Goal: Find specific page/section: Find specific page/section

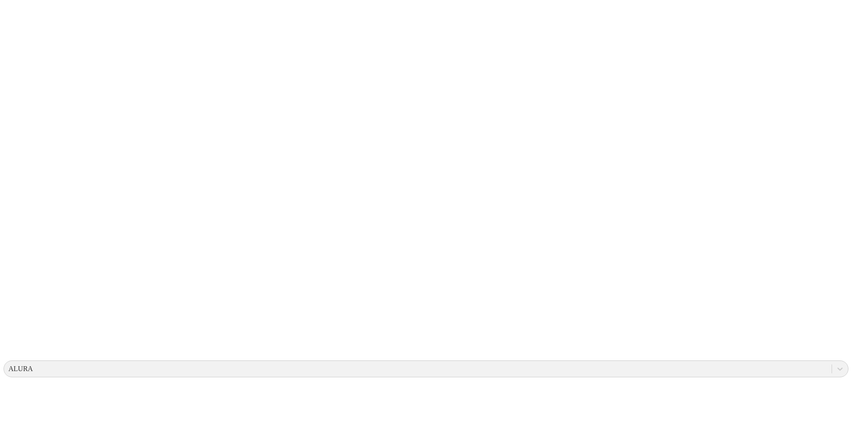
click at [16, 12] on icon at bounding box center [18, 181] width 28 height 355
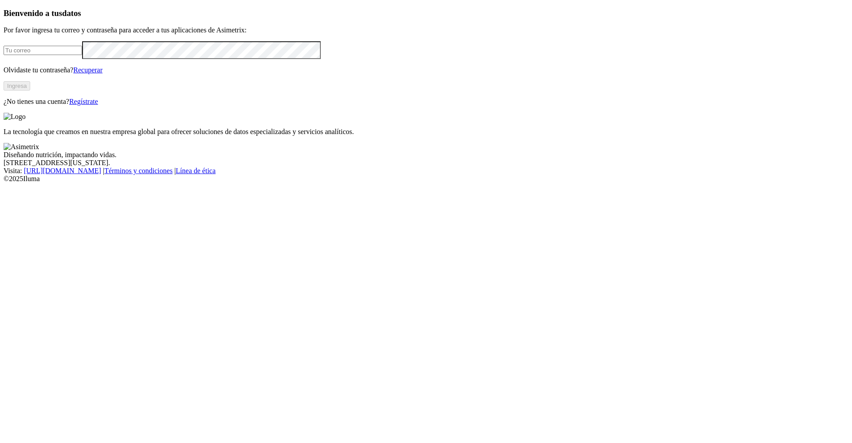
type input "[PERSON_NAME][EMAIL_ADDRESS][PERSON_NAME][DOMAIN_NAME]"
click at [30, 90] on button "Ingresa" at bounding box center [17, 85] width 27 height 9
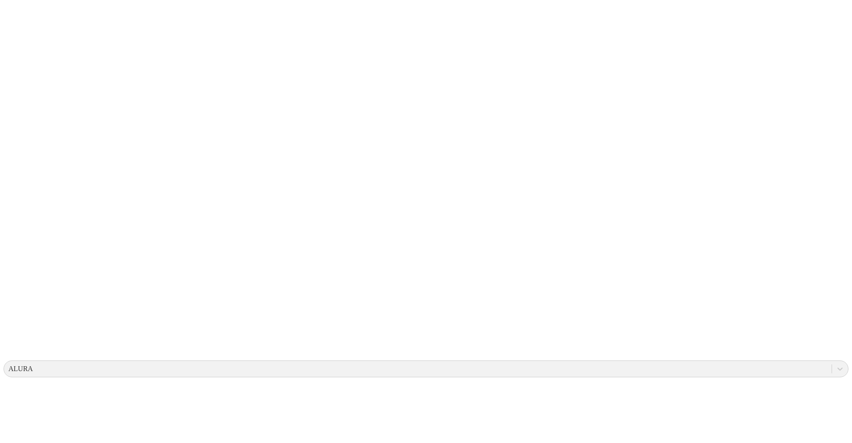
click at [16, 19] on icon at bounding box center [18, 181] width 28 height 355
click at [21, 24] on icon at bounding box center [18, 181] width 28 height 355
